Goal: Task Accomplishment & Management: Manage account settings

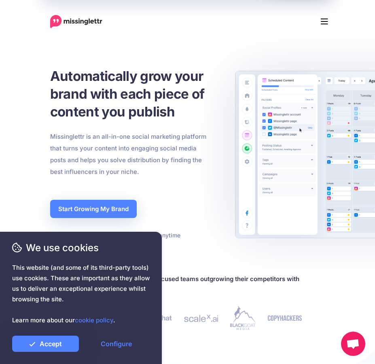
click at [324, 28] on button "Menu" at bounding box center [325, 21] width 18 height 16
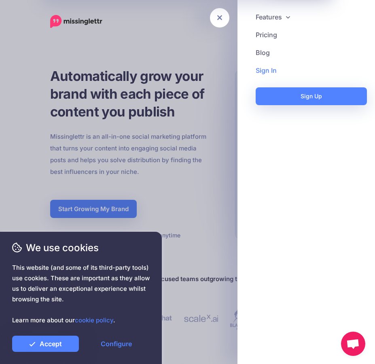
drag, startPoint x: 286, startPoint y: 97, endPoint x: 291, endPoint y: 78, distance: 20.2
click at [274, 72] on link "Sign In" at bounding box center [306, 71] width 121 height 18
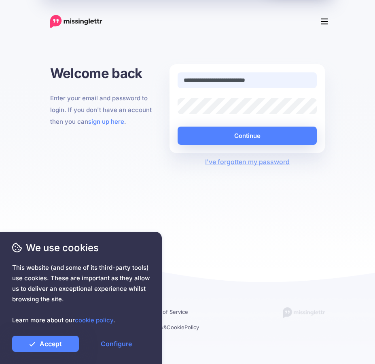
type input "**********"
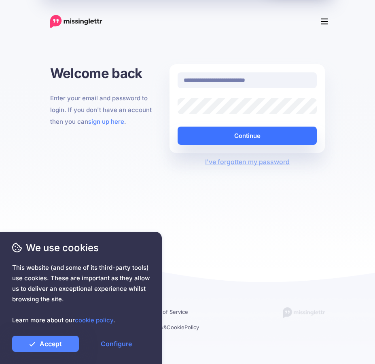
click at [244, 141] on button "Continue" at bounding box center [247, 136] width 139 height 18
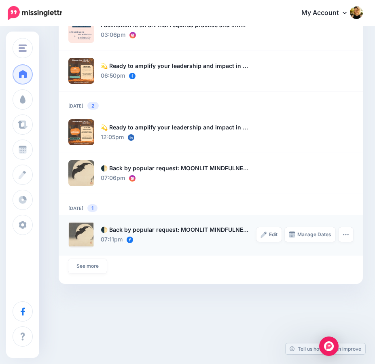
scroll to position [1023, 0]
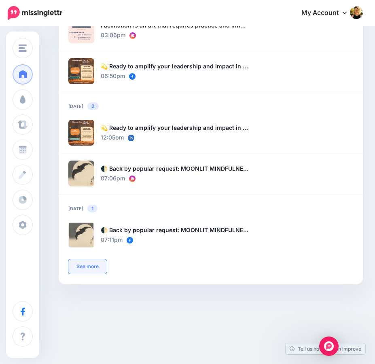
click at [95, 264] on link "See more" at bounding box center [87, 267] width 38 height 15
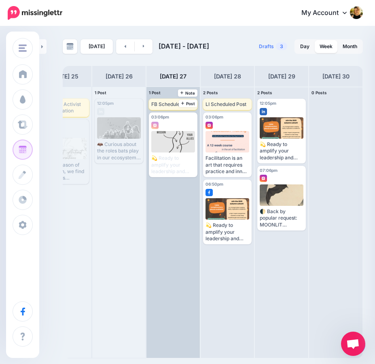
scroll to position [0, 51]
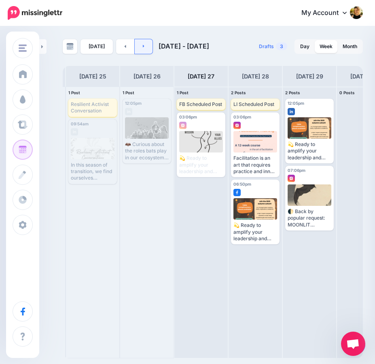
click at [145, 49] on link at bounding box center [144, 46] width 18 height 15
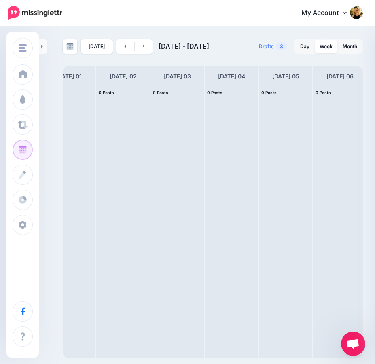
scroll to position [0, 85]
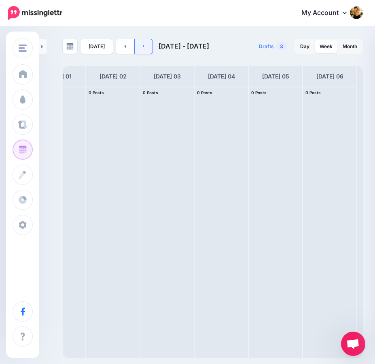
click at [140, 46] on link at bounding box center [144, 46] width 18 height 15
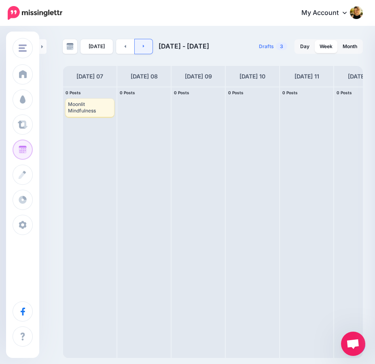
scroll to position [0, 0]
click at [143, 46] on icon at bounding box center [144, 46] width 2 height 3
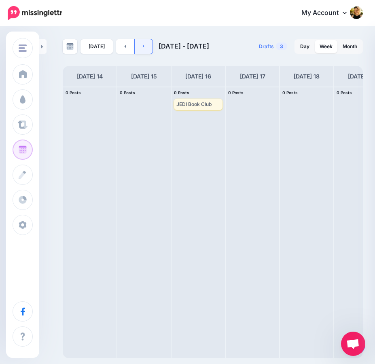
click at [143, 47] on icon at bounding box center [144, 46] width 2 height 5
click at [125, 49] on link at bounding box center [125, 46] width 18 height 15
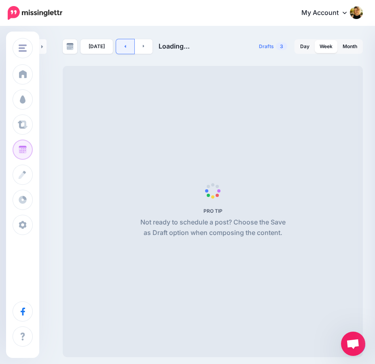
click at [124, 48] on link at bounding box center [125, 46] width 18 height 15
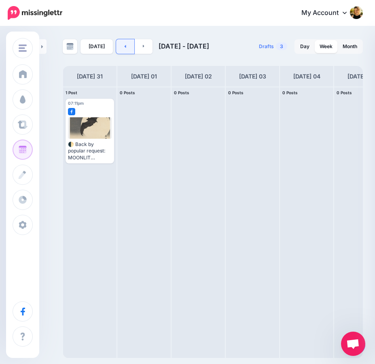
click at [124, 48] on link at bounding box center [125, 46] width 18 height 15
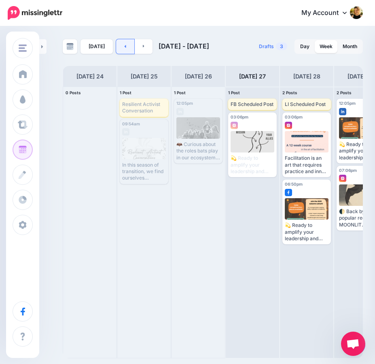
click at [124, 47] on link at bounding box center [125, 46] width 18 height 15
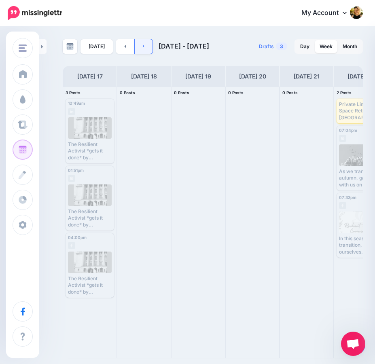
click at [143, 48] on icon at bounding box center [144, 46] width 2 height 5
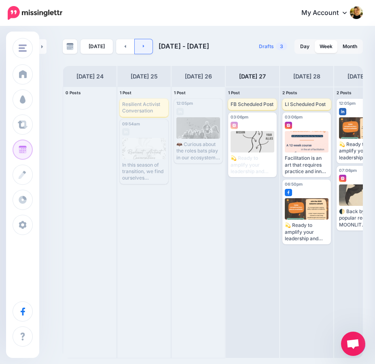
click at [143, 47] on icon at bounding box center [144, 46] width 2 height 5
